Goal: Task Accomplishment & Management: Complete application form

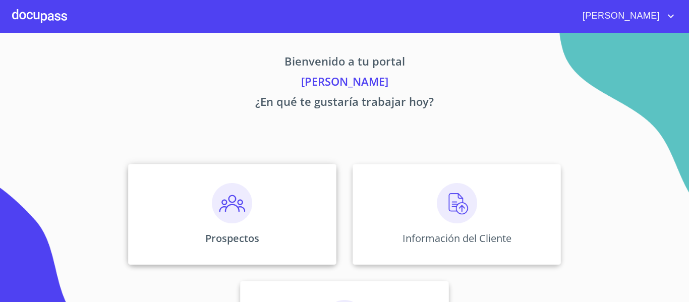
click at [225, 231] on div "Prospectos" at bounding box center [232, 214] width 208 height 101
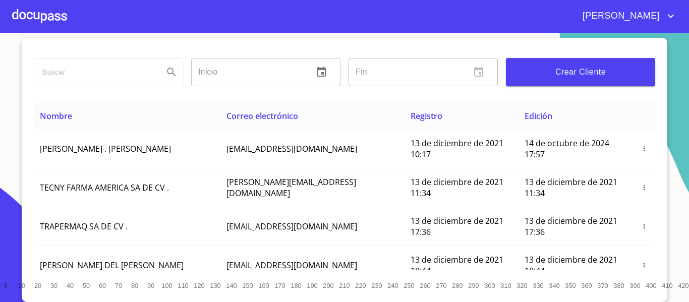
click at [104, 69] on input "search" at bounding box center [94, 71] width 121 height 27
type input "[PERSON_NAME]"
click at [167, 68] on icon "Search" at bounding box center [171, 72] width 9 height 9
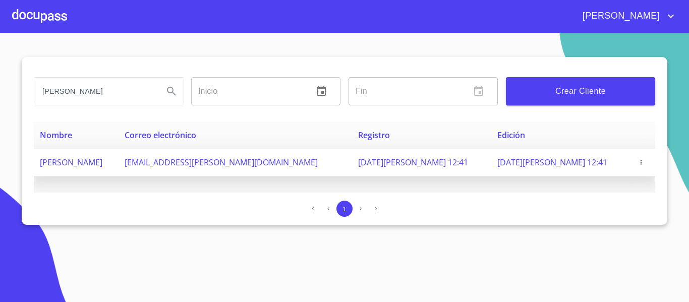
click at [102, 161] on span "[PERSON_NAME]" at bounding box center [71, 162] width 63 height 11
click at [118, 156] on td "[PERSON_NAME]" at bounding box center [76, 163] width 85 height 28
click at [637, 163] on icon "button" at bounding box center [640, 162] width 7 height 7
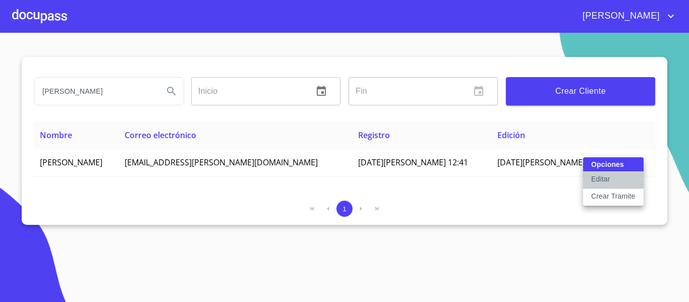
click at [617, 182] on button "Editar" at bounding box center [613, 180] width 61 height 17
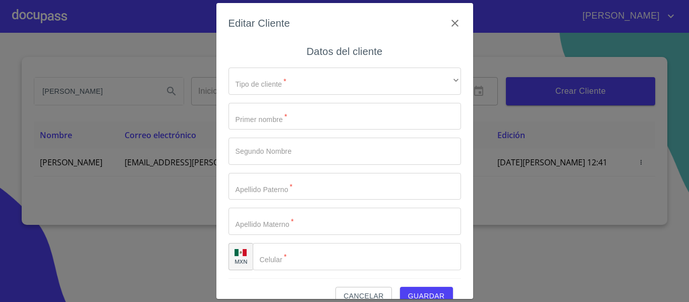
type input "[PERSON_NAME]"
type input "[PHONE_NUMBER]"
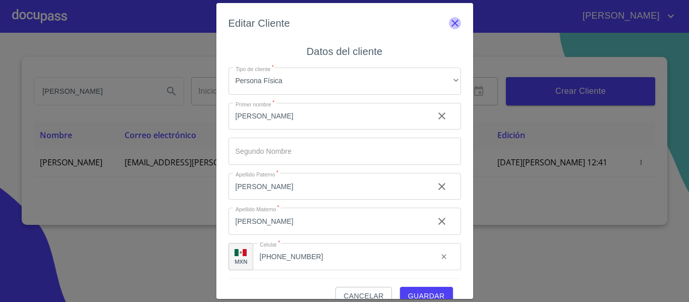
click at [451, 23] on icon "button" at bounding box center [454, 23] width 7 height 7
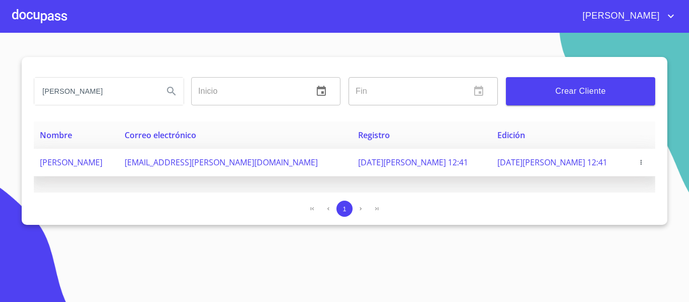
click at [398, 156] on td "[DATE][PERSON_NAME] 12:41" at bounding box center [421, 163] width 139 height 28
click at [642, 162] on span "button" at bounding box center [641, 162] width 10 height 7
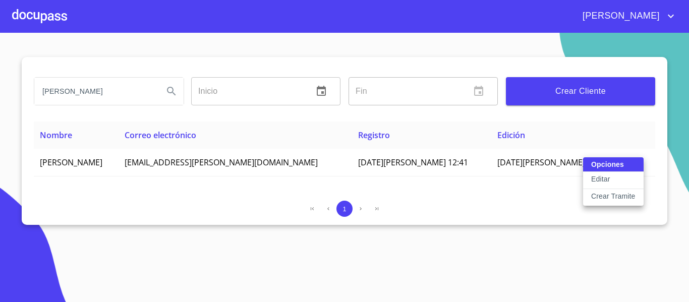
click at [515, 193] on div at bounding box center [344, 151] width 689 height 302
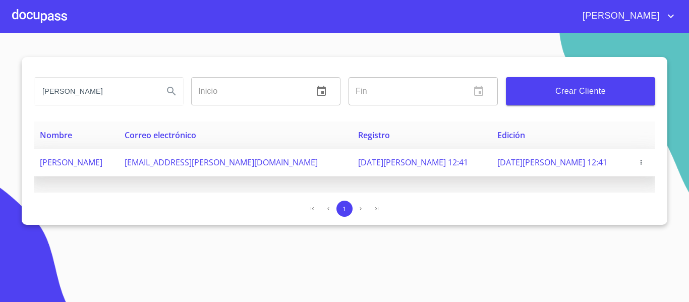
click at [640, 161] on icon "button" at bounding box center [640, 162] width 1 height 5
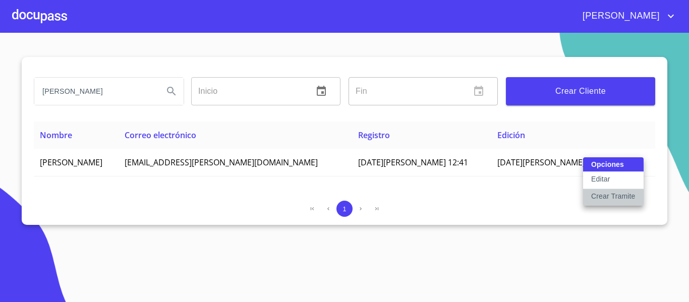
click at [616, 194] on p "Crear Tramite" at bounding box center [613, 196] width 44 height 10
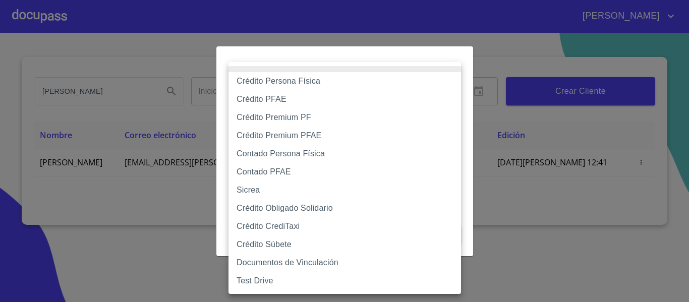
click at [405, 96] on body "[PERSON_NAME] Inicio ​ Fin ​ Crear Cliente Nombre Correo electrónico Registro E…" at bounding box center [344, 151] width 689 height 302
click at [572, 166] on div at bounding box center [344, 151] width 689 height 302
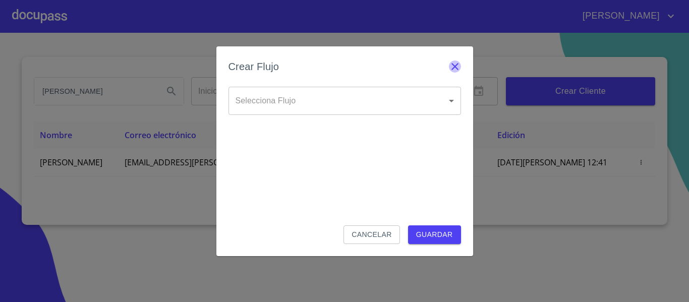
click at [454, 64] on icon "button" at bounding box center [455, 67] width 12 height 12
